Goal: Task Accomplishment & Management: Manage account settings

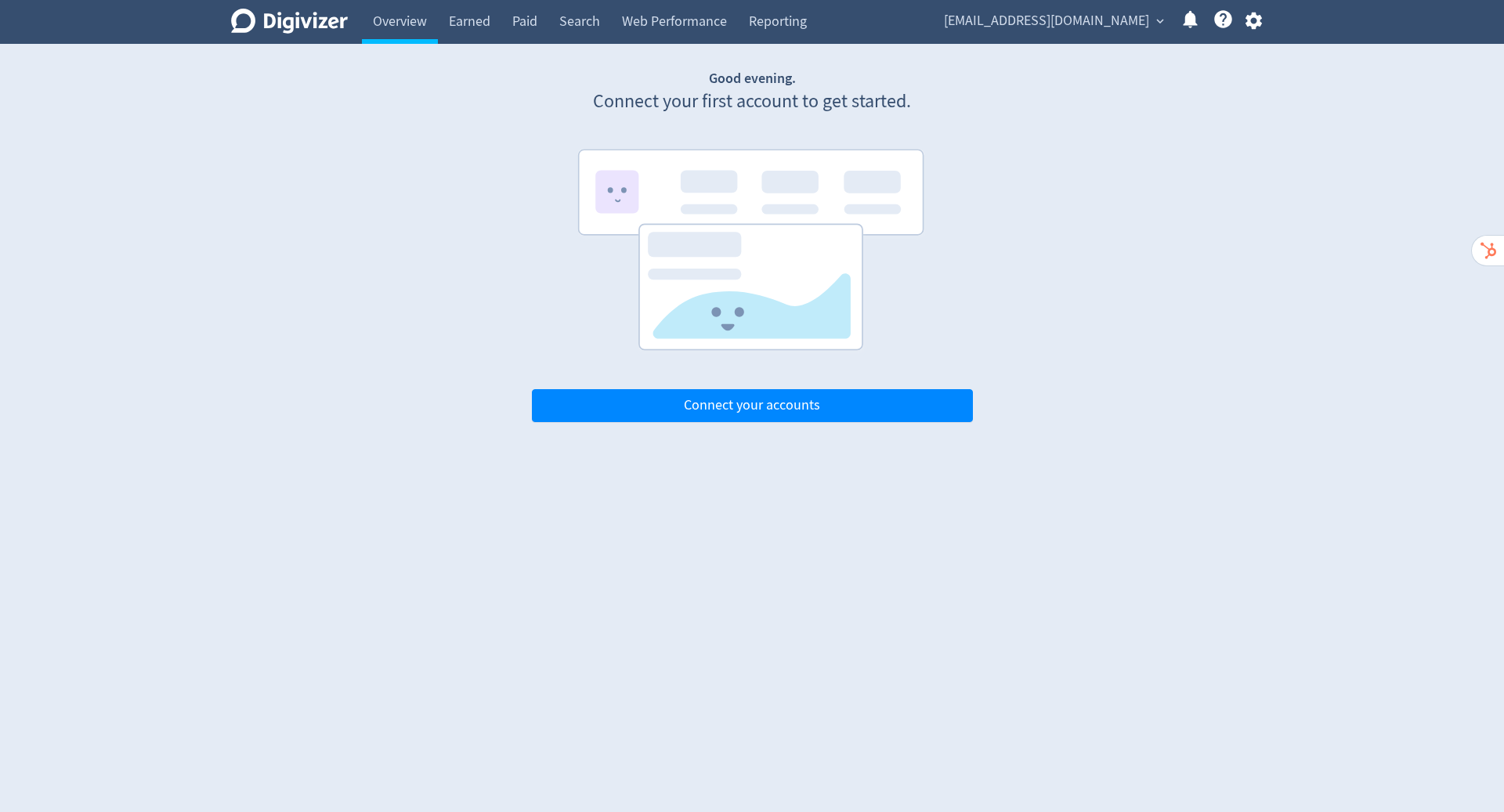
click at [1110, 23] on span "[EMAIL_ADDRESS][DOMAIN_NAME]" at bounding box center [1047, 21] width 205 height 25
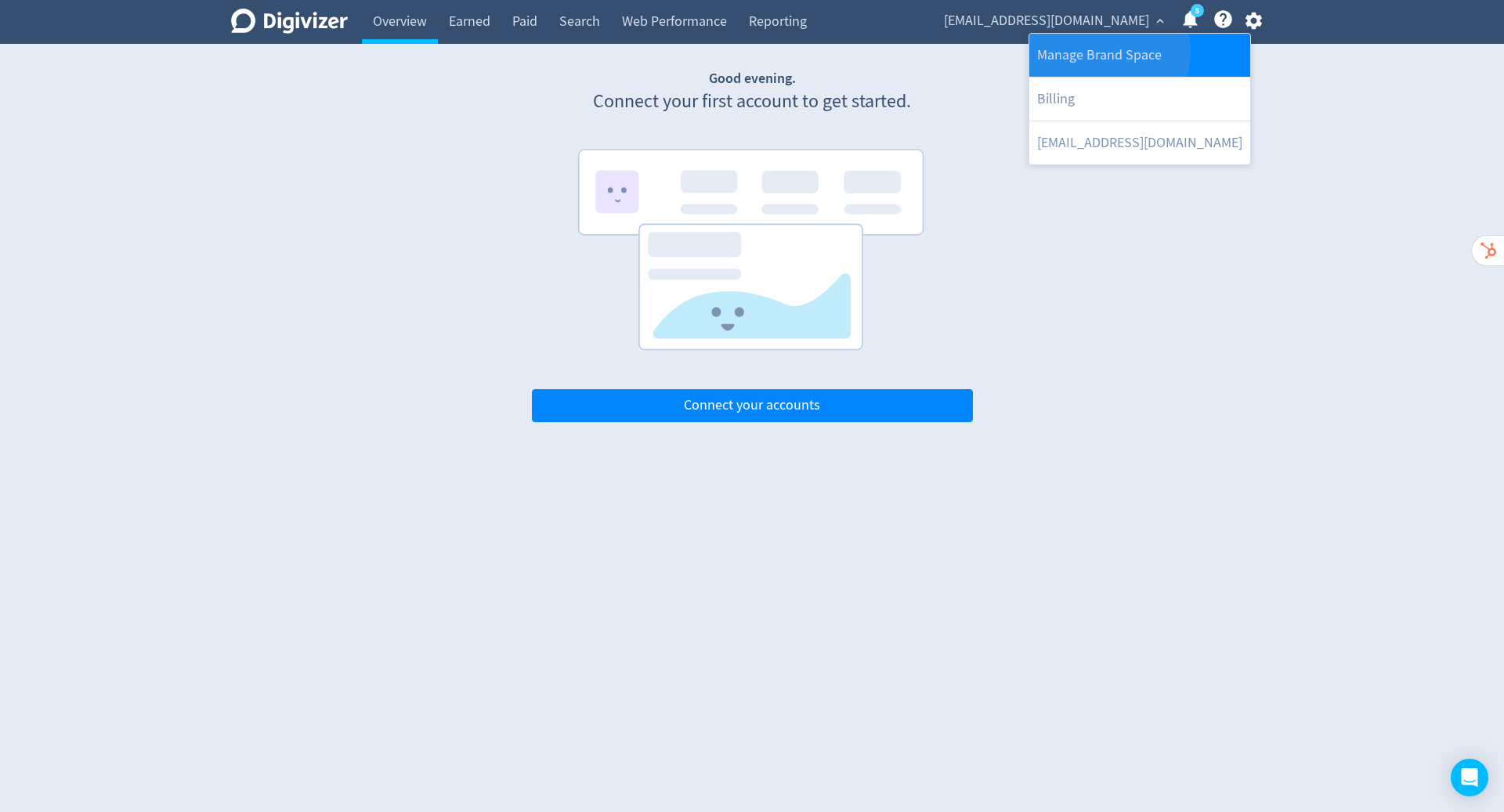
click at [1107, 52] on link "Manage Brand Space" at bounding box center [1139, 55] width 221 height 43
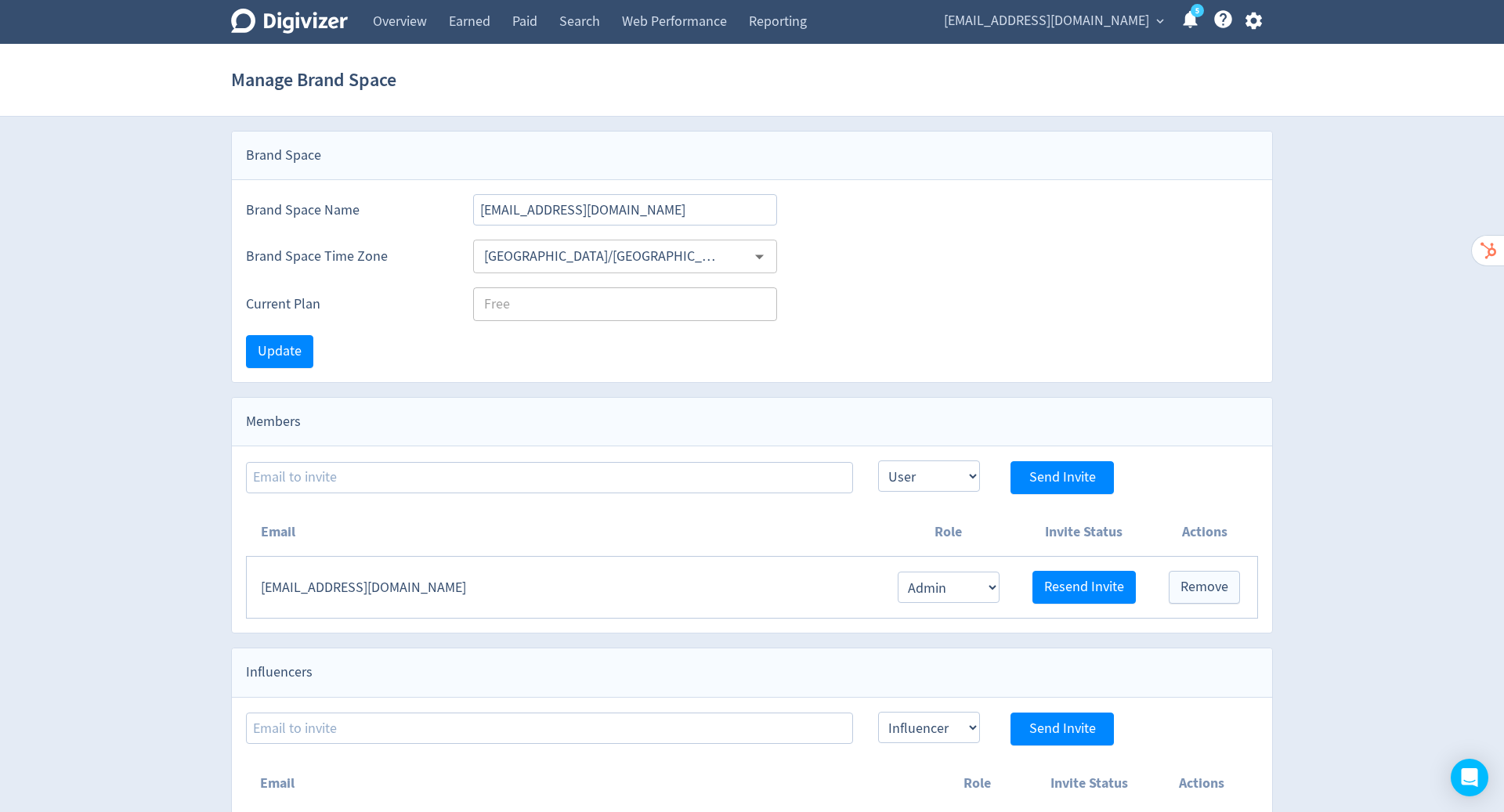
scroll to position [17, 0]
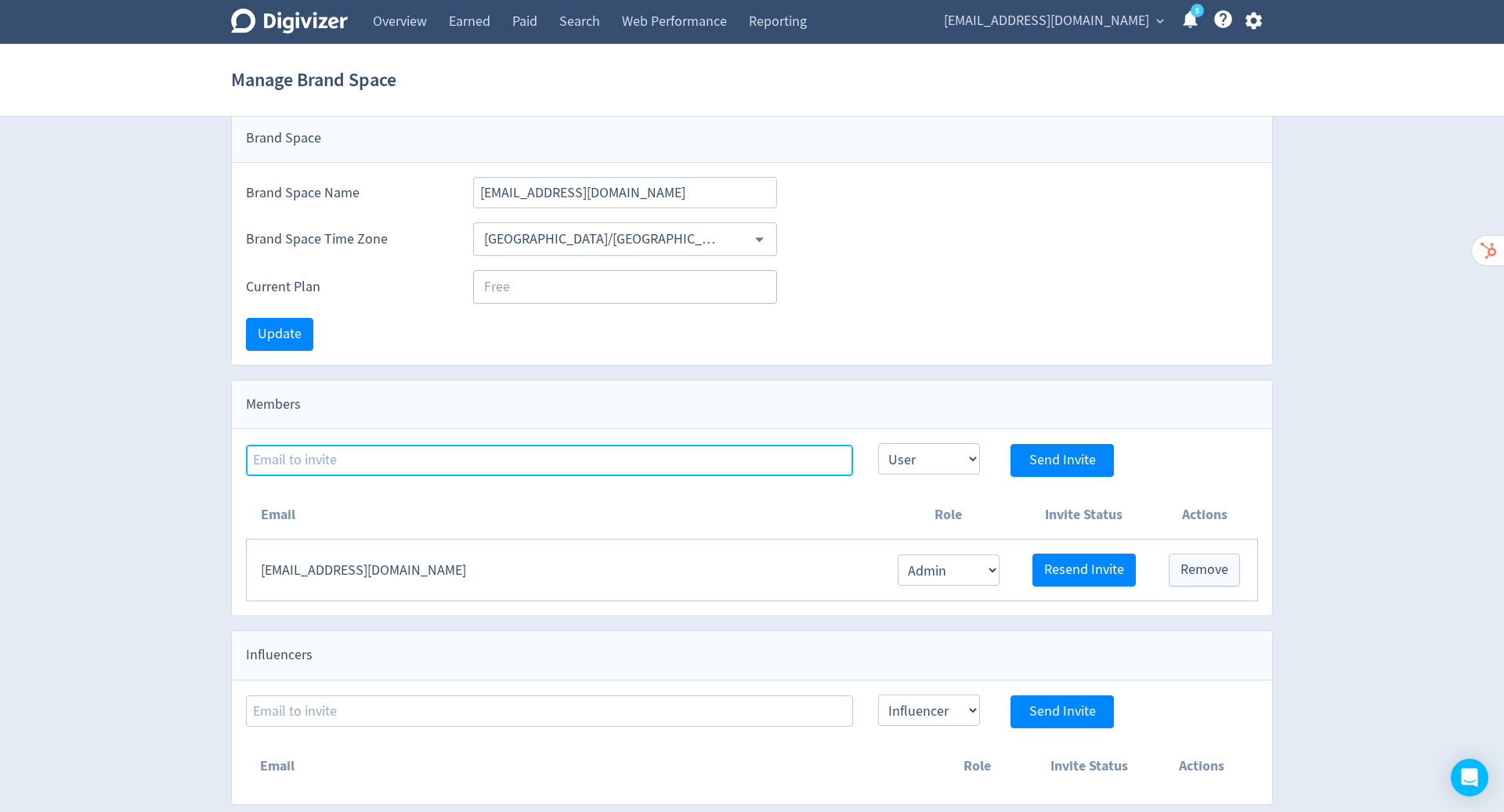
click at [642, 464] on input at bounding box center [549, 461] width 607 height 32
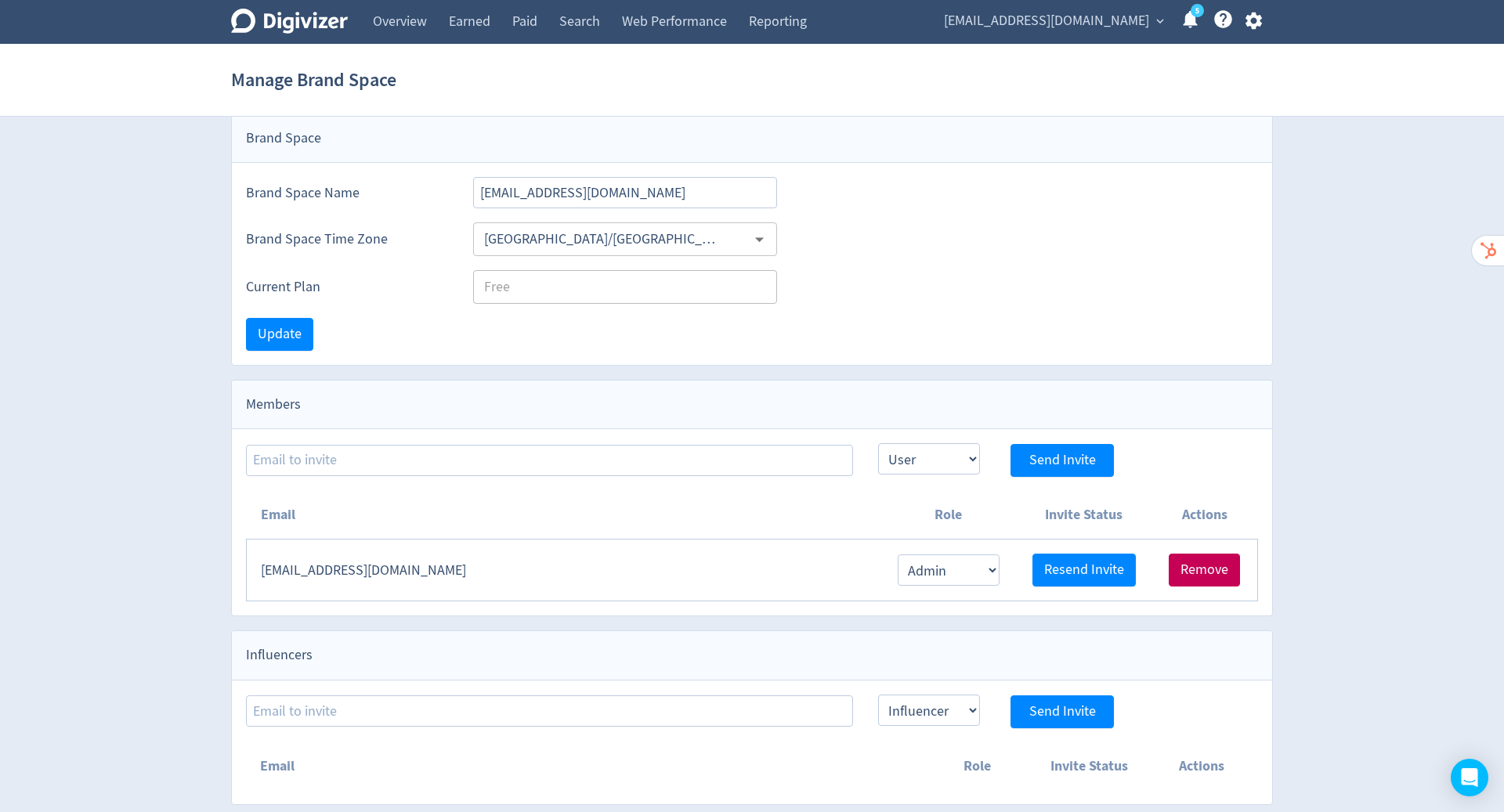
click at [1186, 566] on span "Remove" at bounding box center [1203, 570] width 47 height 14
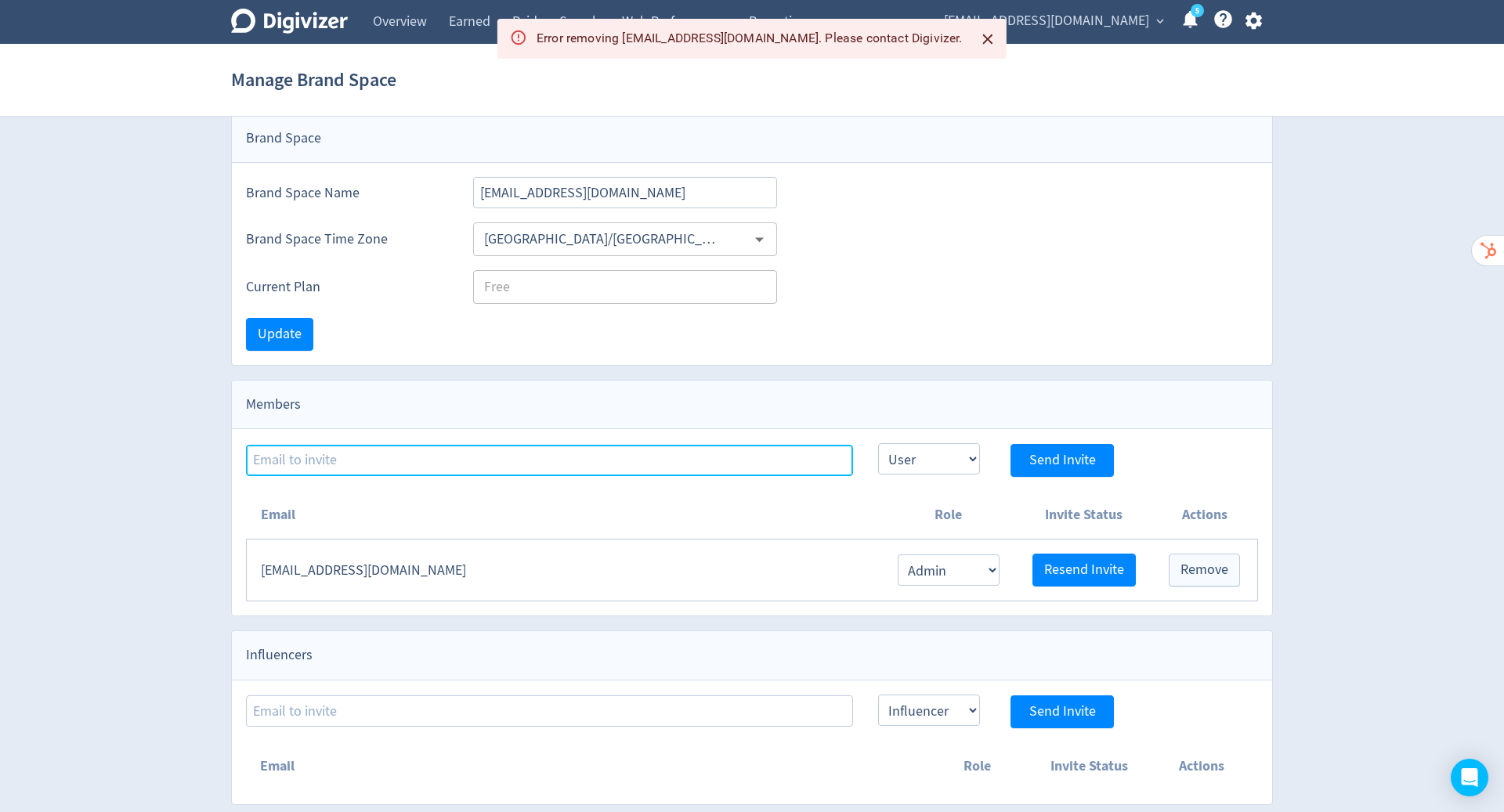
click at [607, 452] on input at bounding box center [549, 461] width 607 height 32
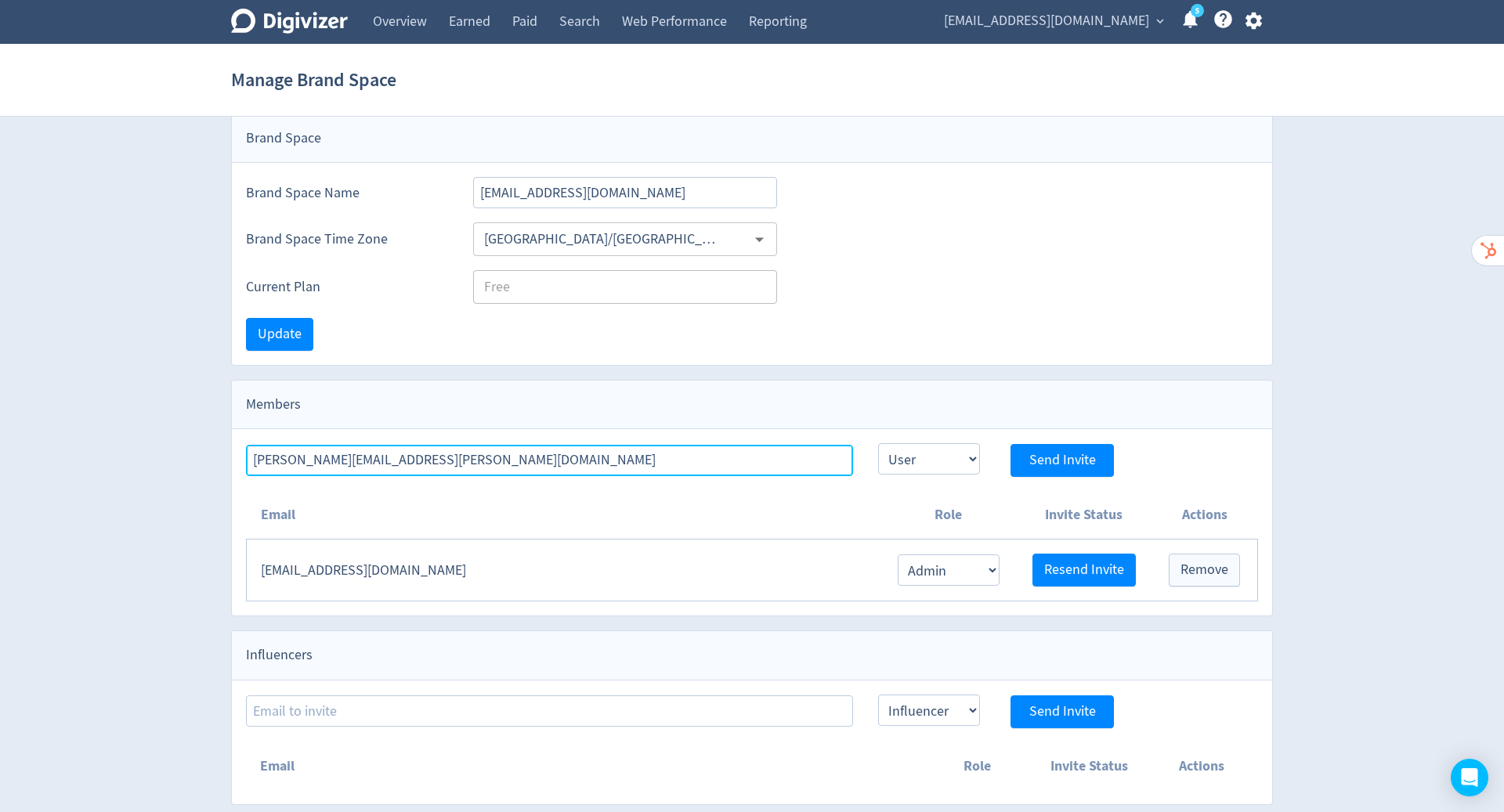
type input "[PERSON_NAME][EMAIL_ADDRESS][PERSON_NAME][DOMAIN_NAME]"
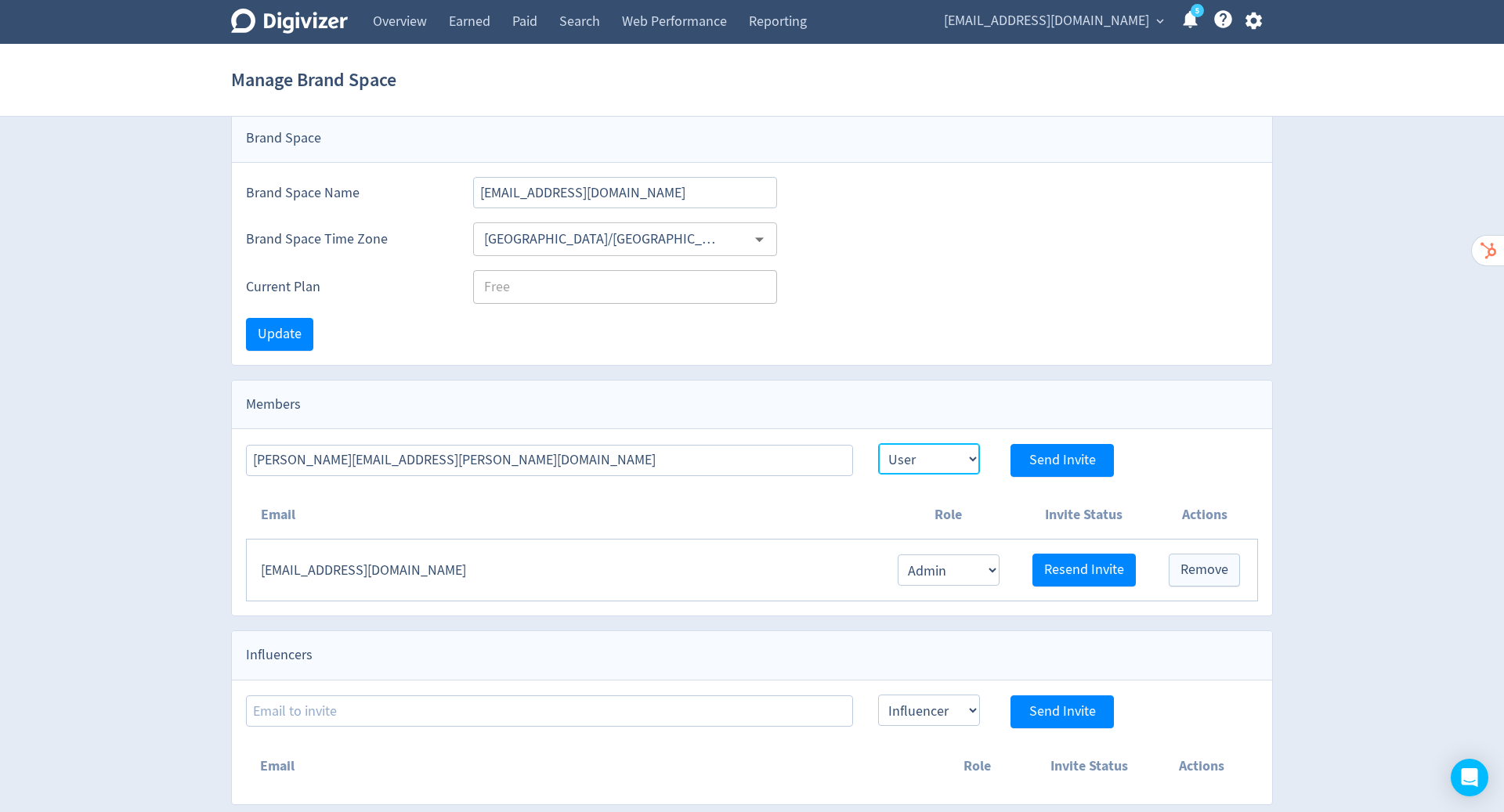
click at [942, 455] on select "Admin User" at bounding box center [929, 459] width 102 height 32
select select "ADMIN"
click at [878, 443] on select "Admin User" at bounding box center [929, 459] width 102 height 32
click at [1055, 461] on span "Send Invite" at bounding box center [1062, 460] width 67 height 14
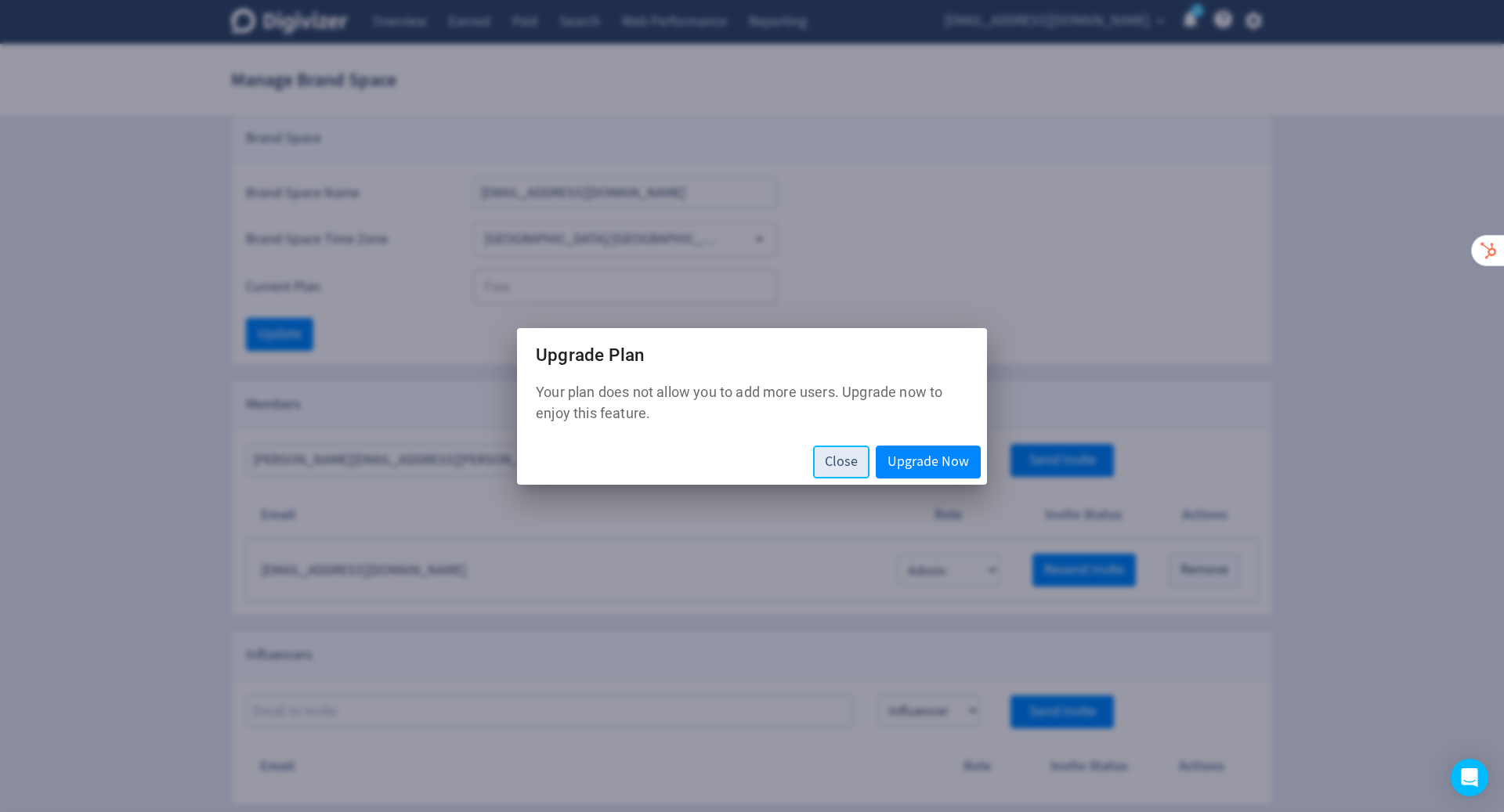
click at [847, 463] on span "Close" at bounding box center [841, 461] width 32 height 14
